Goal: Task Accomplishment & Management: Manage account settings

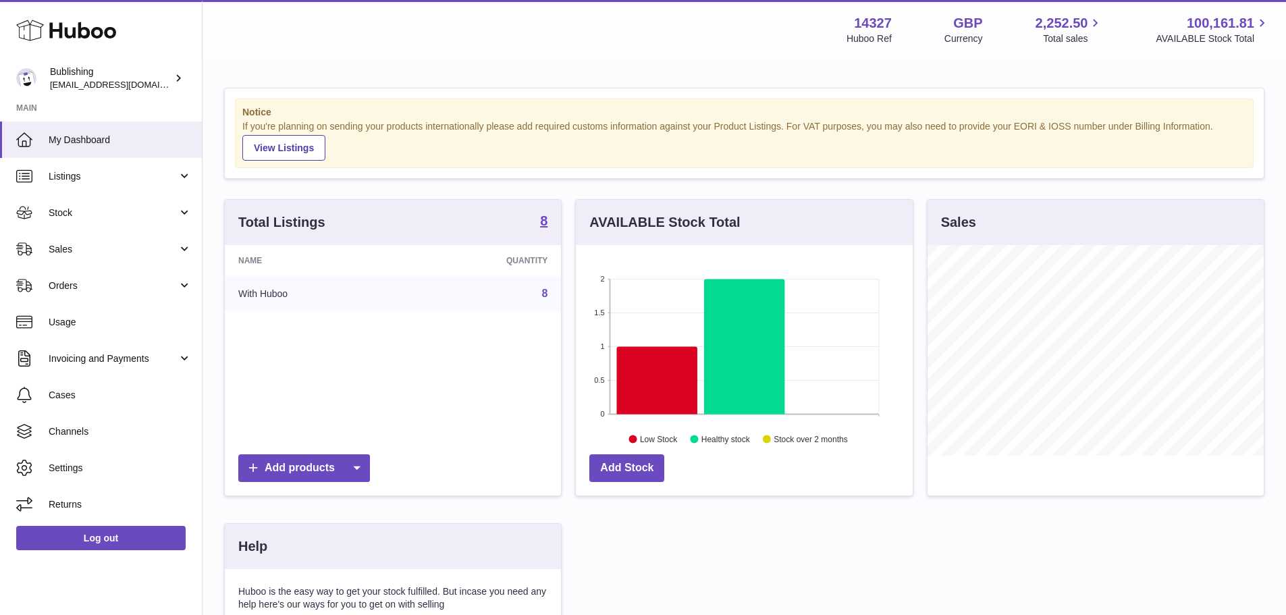
scroll to position [211, 337]
drag, startPoint x: 90, startPoint y: 300, endPoint x: 89, endPoint y: 307, distance: 6.9
click at [90, 300] on link "Orders" at bounding box center [101, 285] width 202 height 36
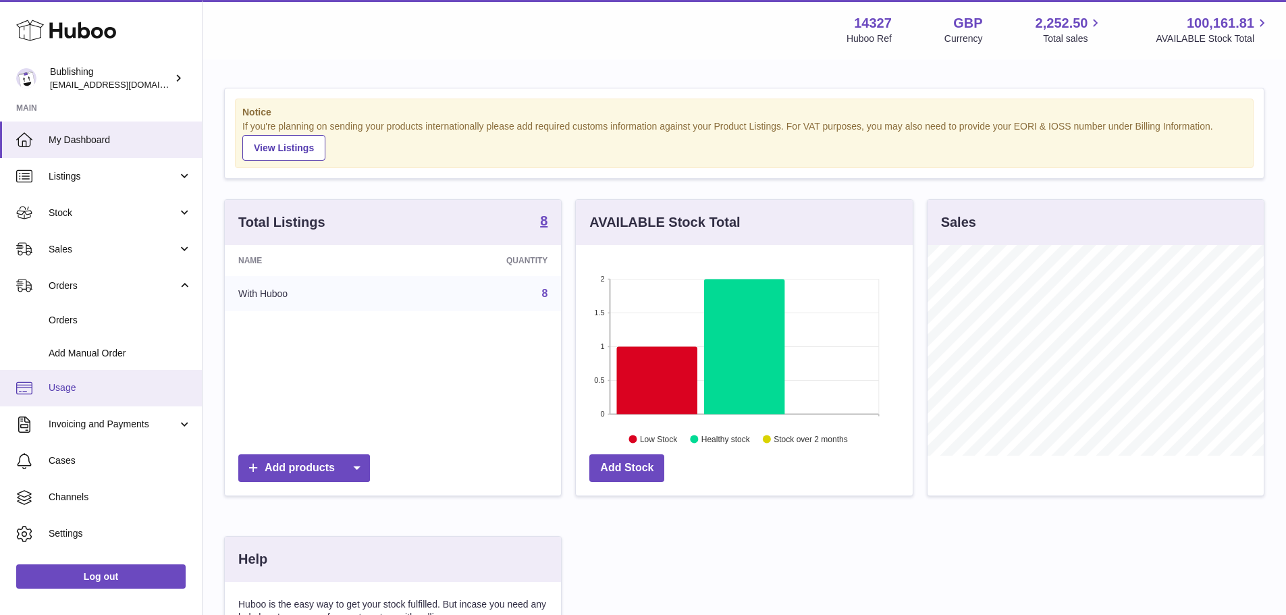
click at [100, 393] on span "Usage" at bounding box center [120, 387] width 143 height 13
